Goal: Entertainment & Leisure: Consume media (video, audio)

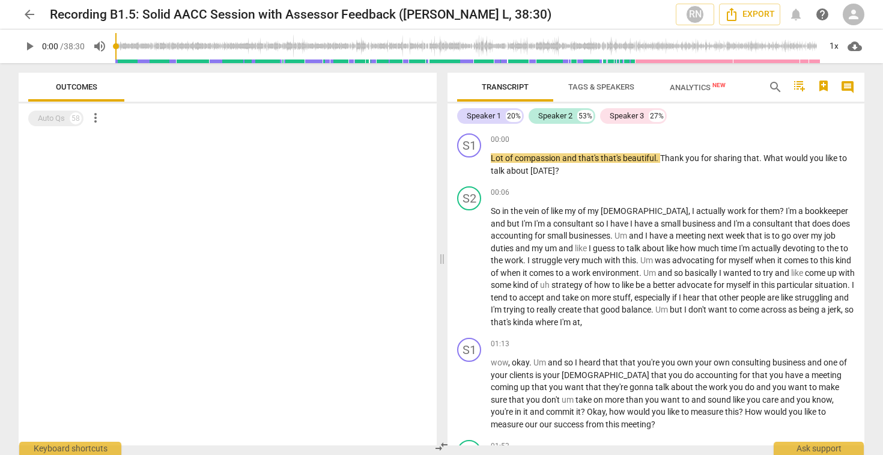
click at [29, 46] on span "play_arrow" at bounding box center [29, 46] width 14 height 14
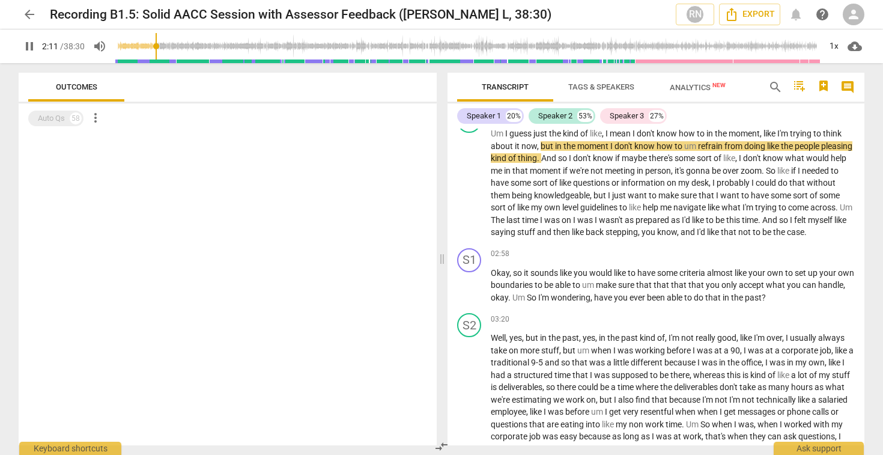
click at [28, 46] on span "pause" at bounding box center [29, 46] width 14 height 14
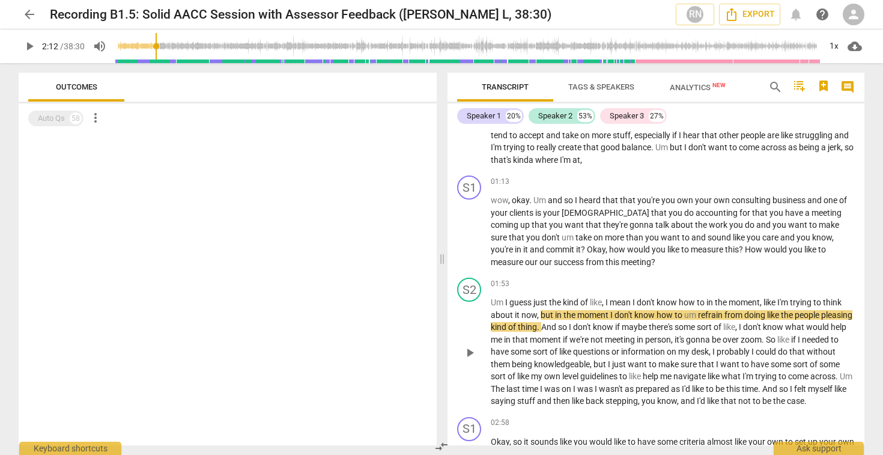
scroll to position [183, 0]
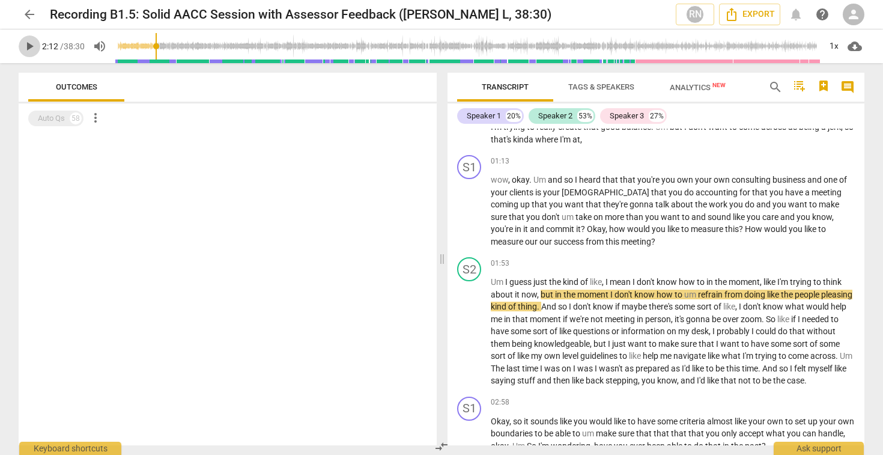
click at [31, 45] on span "play_arrow" at bounding box center [29, 46] width 14 height 14
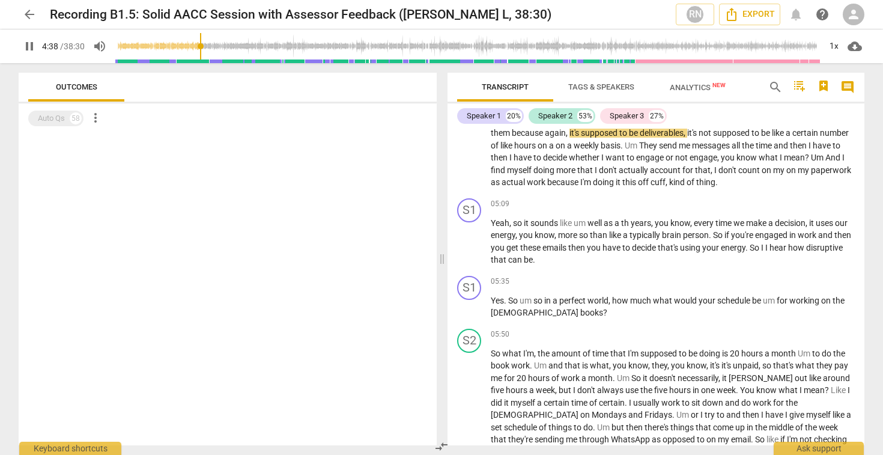
scroll to position [727, 0]
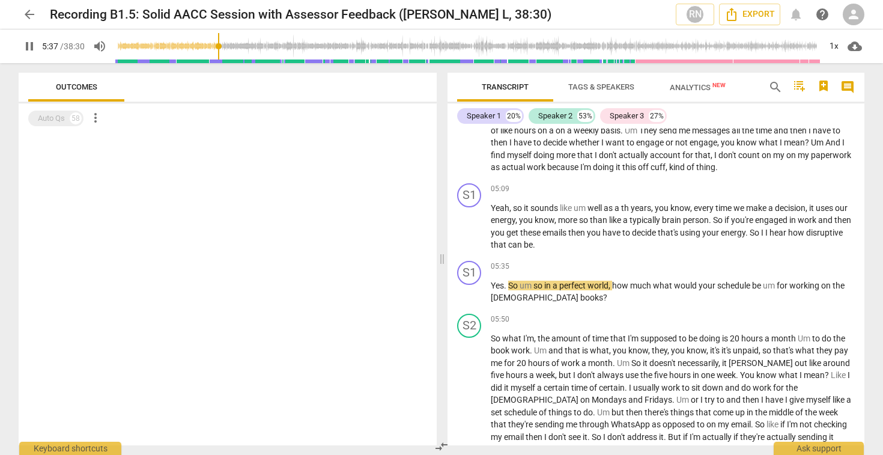
click at [31, 47] on span "pause" at bounding box center [29, 46] width 14 height 14
click at [29, 47] on span "play_arrow" at bounding box center [29, 46] width 14 height 14
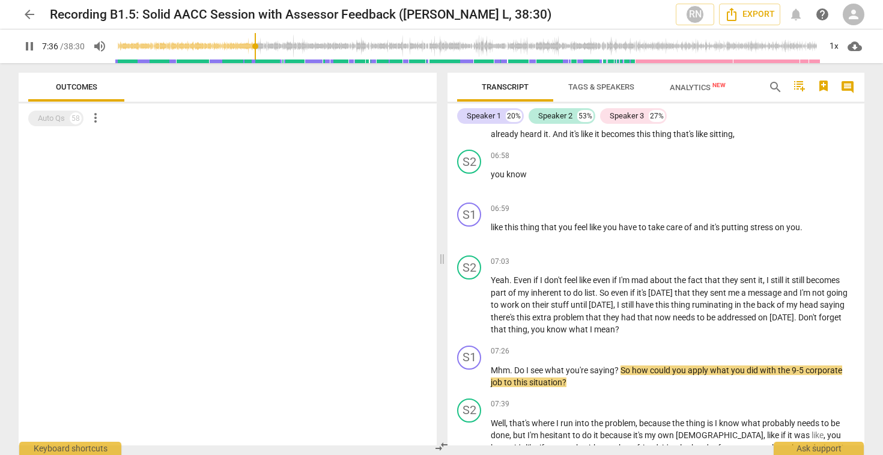
click at [29, 46] on span "pause" at bounding box center [29, 46] width 14 height 14
click at [28, 46] on span "play_arrow" at bounding box center [29, 46] width 14 height 14
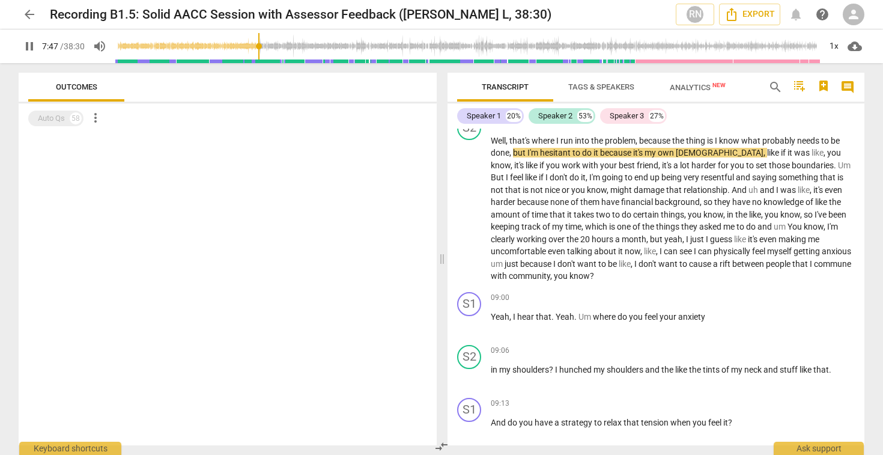
scroll to position [1338, 0]
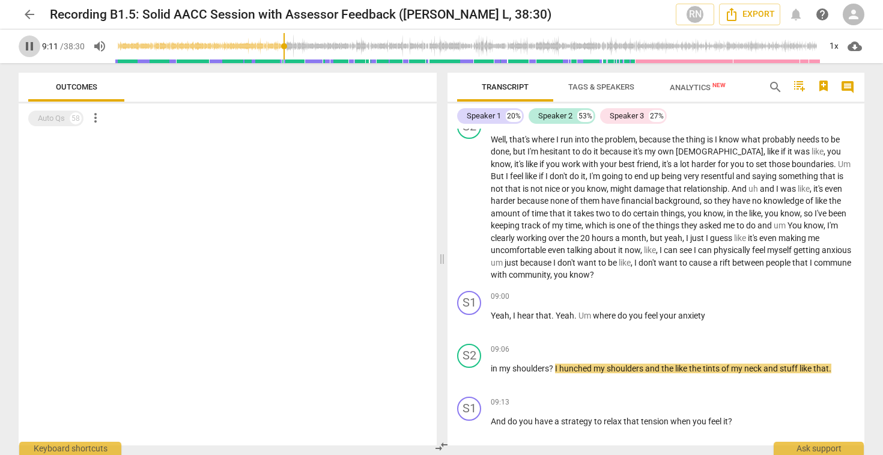
click at [29, 47] on span "pause" at bounding box center [29, 46] width 14 height 14
click at [31, 48] on span "play_arrow" at bounding box center [29, 46] width 14 height 14
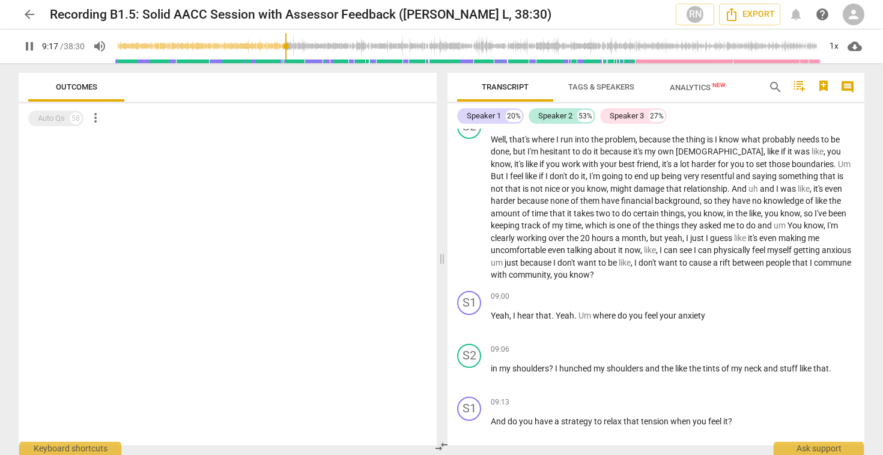
scroll to position [1690, 0]
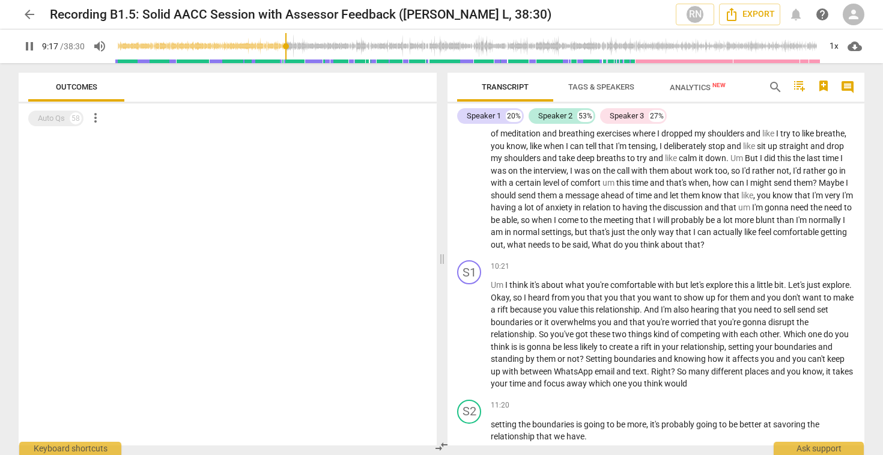
click at [31, 48] on span "pause" at bounding box center [29, 46] width 14 height 14
click at [30, 47] on span "play_arrow" at bounding box center [29, 46] width 14 height 14
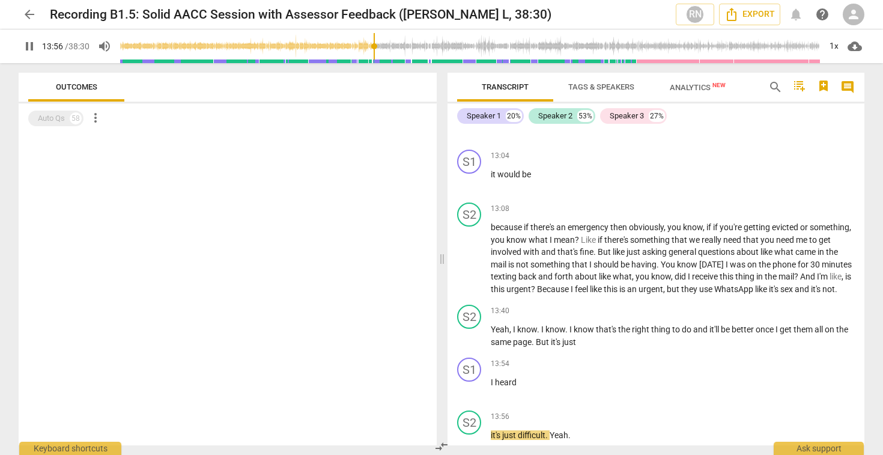
scroll to position [2698, 0]
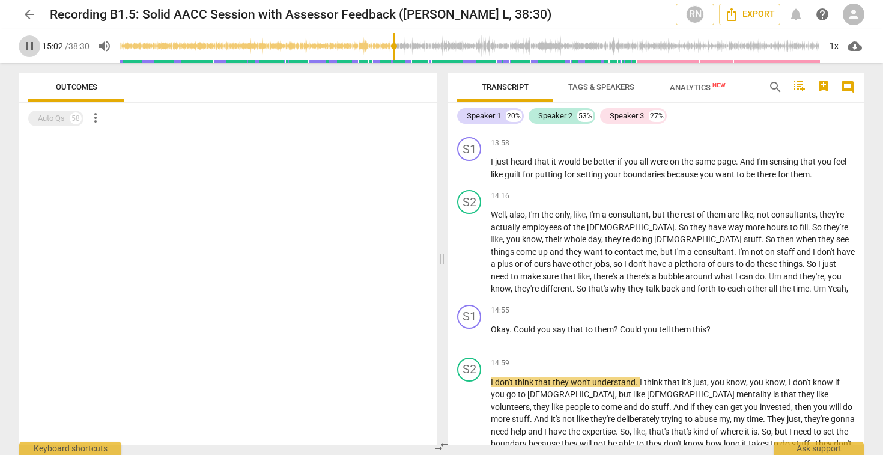
click at [27, 47] on span "pause" at bounding box center [29, 46] width 14 height 14
click at [31, 49] on span "play_arrow" at bounding box center [29, 46] width 14 height 14
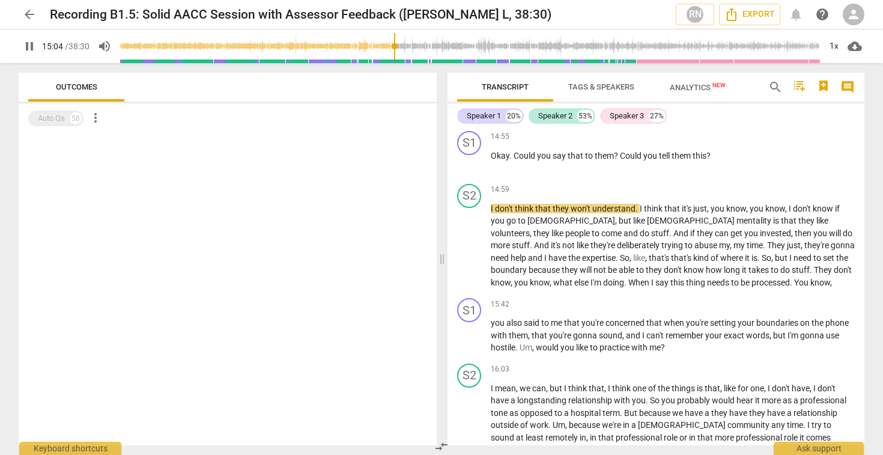
scroll to position [2899, 0]
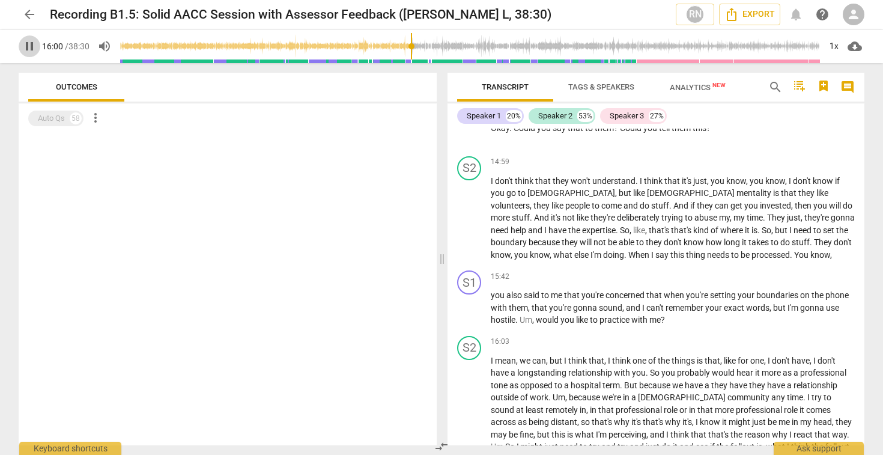
click at [26, 46] on span "pause" at bounding box center [29, 46] width 14 height 14
click at [30, 45] on span "play_arrow" at bounding box center [29, 46] width 14 height 14
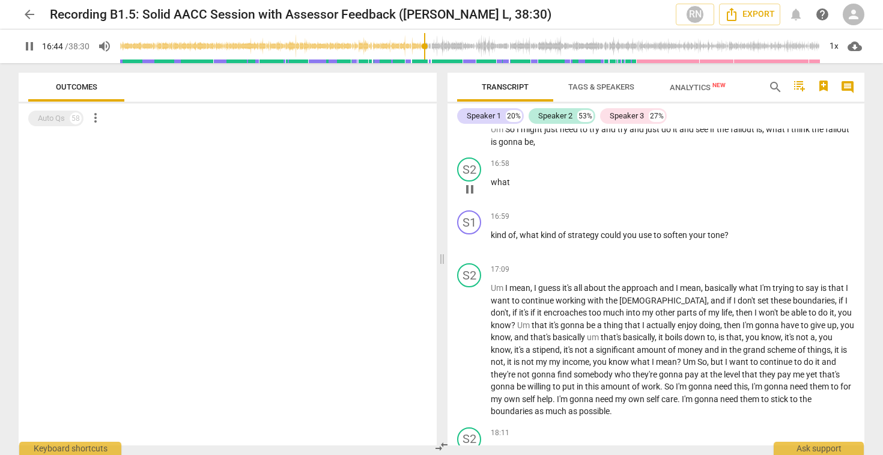
scroll to position [3213, 0]
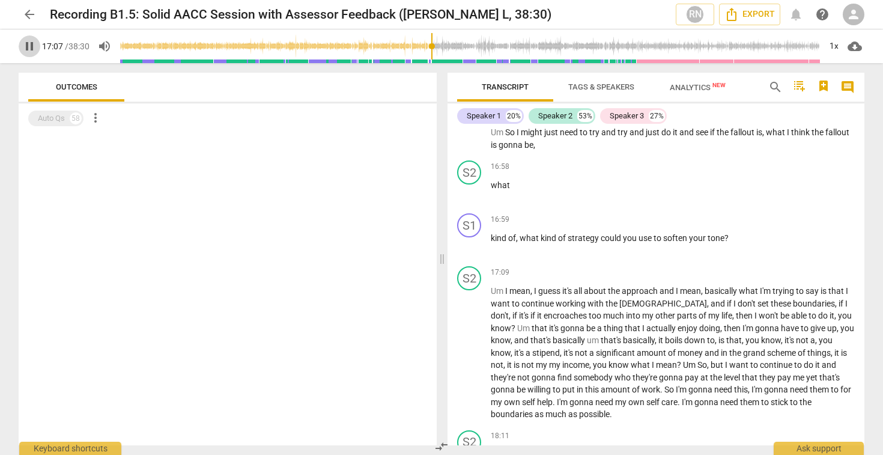
click at [26, 44] on span "pause" at bounding box center [29, 46] width 14 height 14
click at [29, 47] on span "play_arrow" at bounding box center [29, 46] width 14 height 14
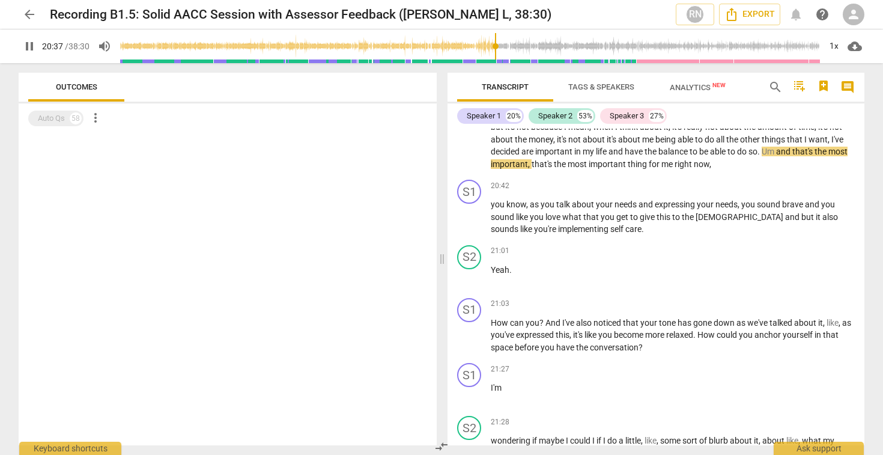
scroll to position [3928, 0]
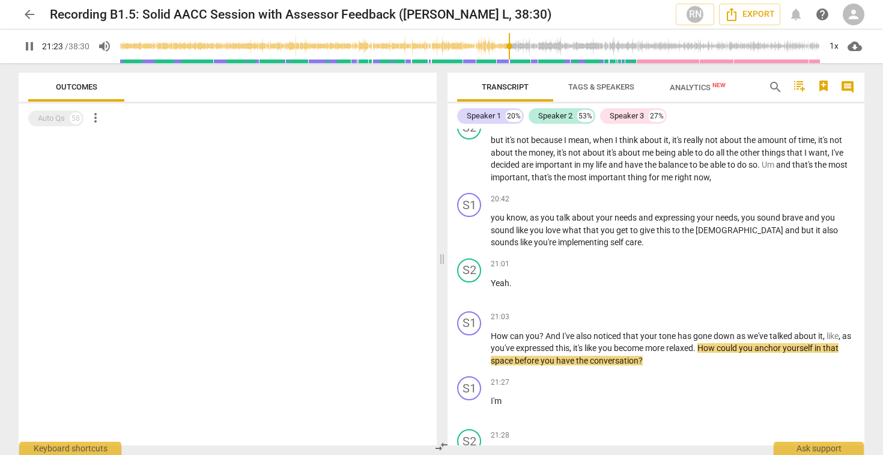
click at [29, 44] on span "pause" at bounding box center [29, 46] width 14 height 14
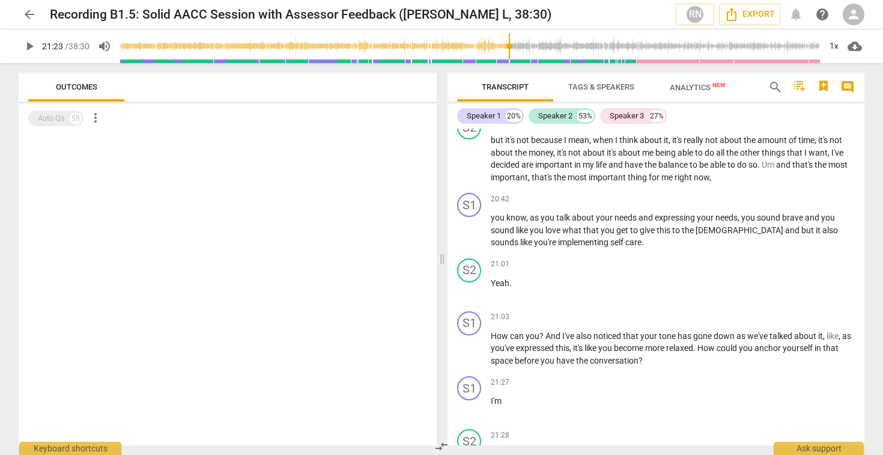
type input "1283"
